Goal: Information Seeking & Learning: Check status

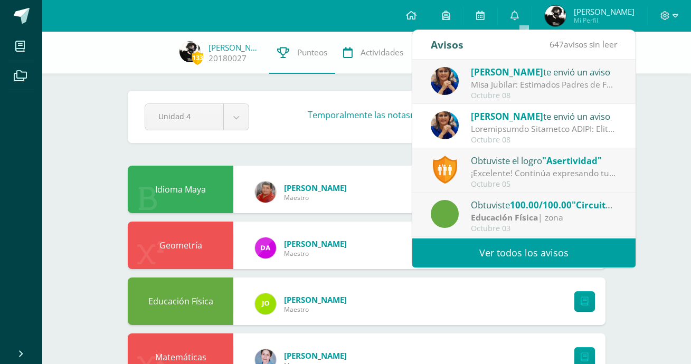
scroll to position [792, 0]
click at [578, 78] on div "Lucía Noriega te envió un aviso" at bounding box center [544, 72] width 147 height 14
click at [557, 97] on div "Octubre 08" at bounding box center [544, 95] width 147 height 9
click at [551, 87] on div "Misa Jubilar: Estimados Padres de Familia de Cuarto Primaria hasta Quinto Bachi…" at bounding box center [544, 85] width 147 height 12
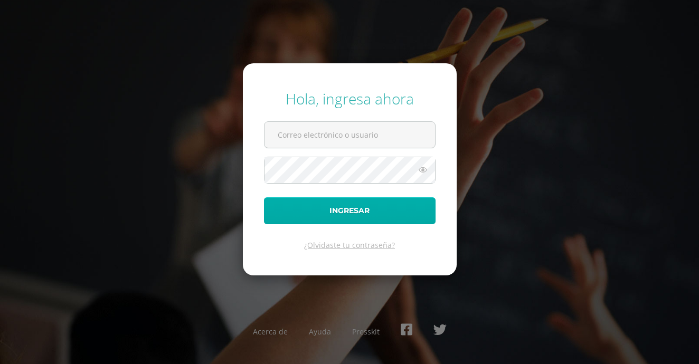
type input "[EMAIL_ADDRESS][PERSON_NAME][DOMAIN_NAME]"
click at [344, 203] on button "Ingresar" at bounding box center [350, 210] width 172 height 27
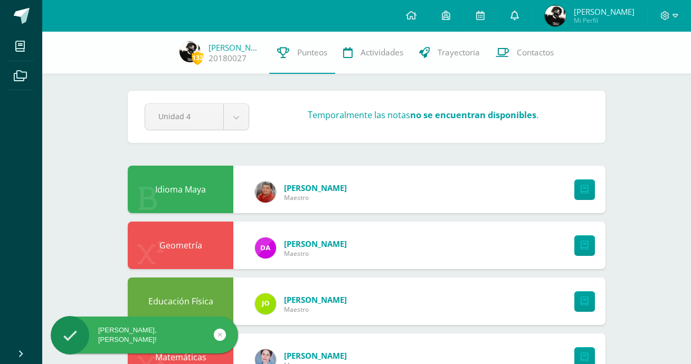
click at [519, 16] on link at bounding box center [515, 16] width 34 height 32
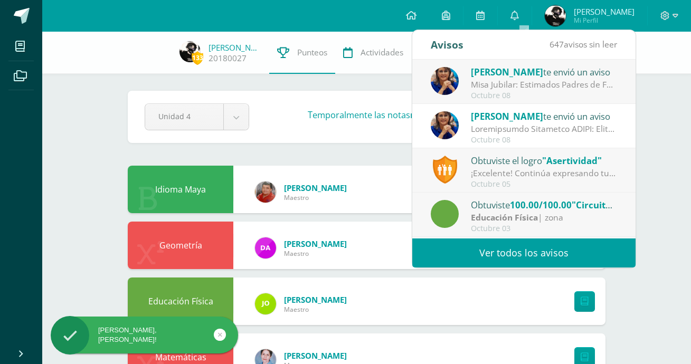
click at [506, 68] on span "[PERSON_NAME]" at bounding box center [507, 72] width 72 height 12
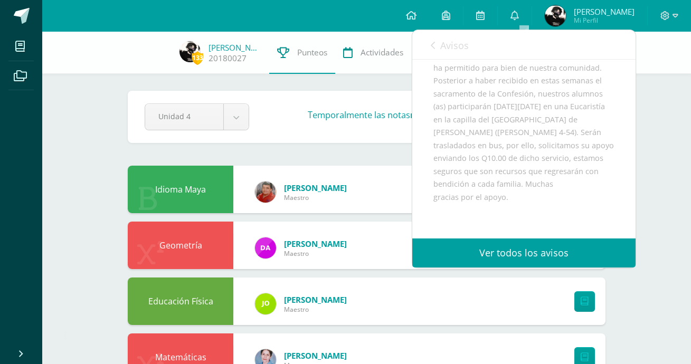
scroll to position [158, 0]
drag, startPoint x: 533, startPoint y: 129, endPoint x: 554, endPoint y: 193, distance: 67.5
click at [554, 193] on div "Estimados Padres de Familia de Cuarto Primaria hasta Quinto Bachillerato: Bendi…" at bounding box center [523, 138] width 181 height 285
